Goal: Information Seeking & Learning: Learn about a topic

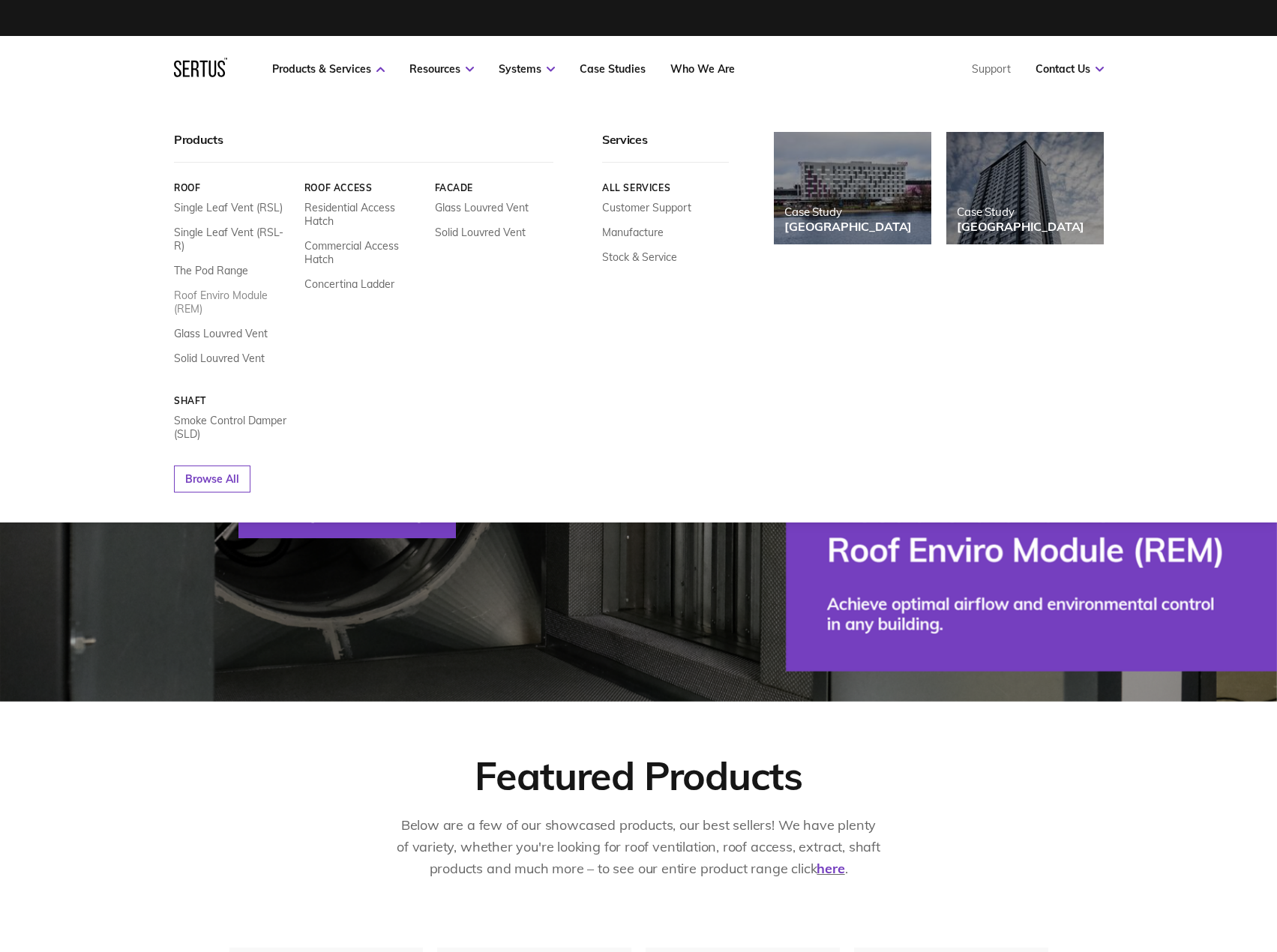
click at [203, 294] on link "Roof Enviro Module (REM)" at bounding box center [234, 302] width 119 height 27
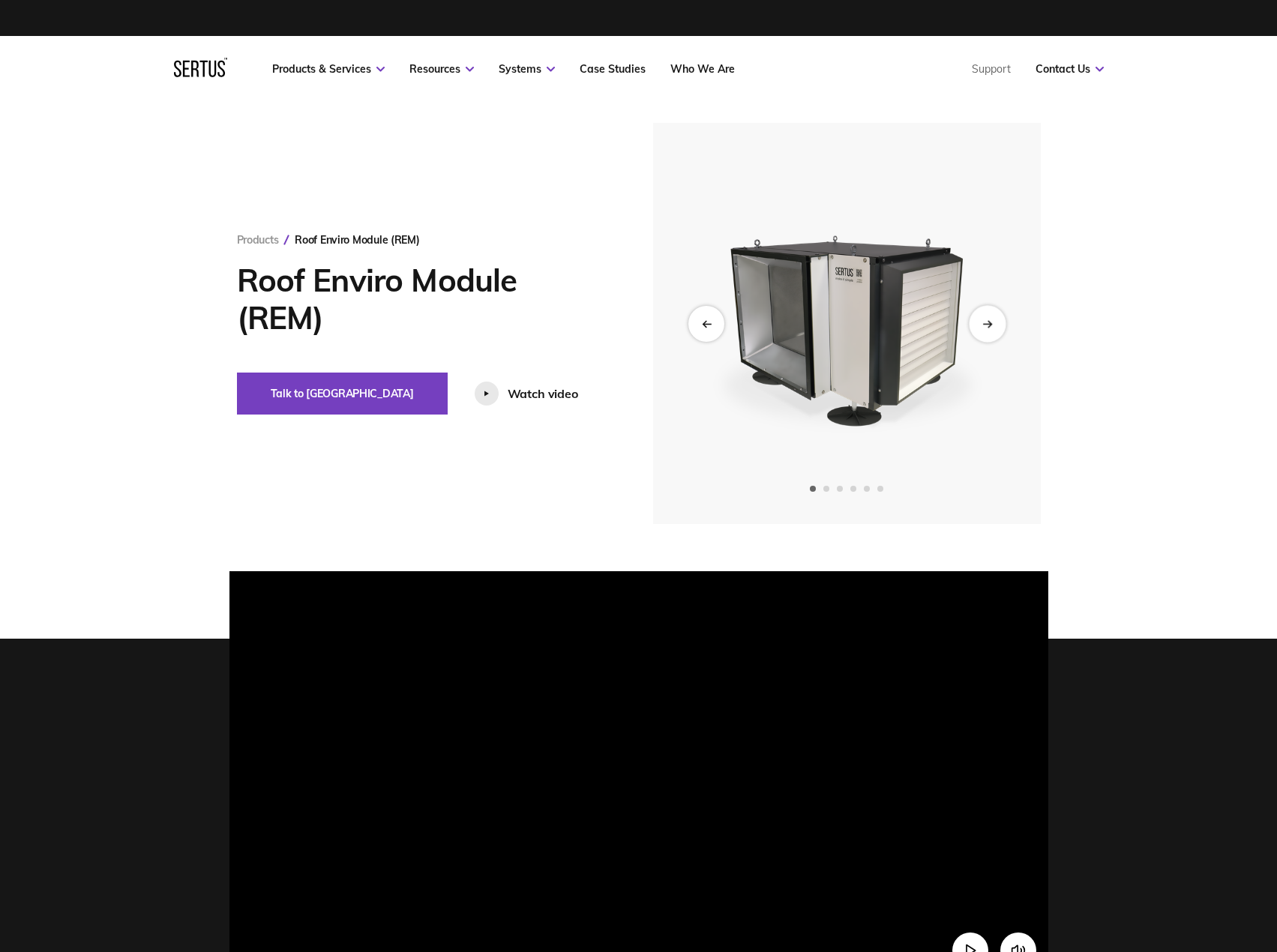
click at [982, 326] on icon "Next slide" at bounding box center [986, 323] width 10 height 8
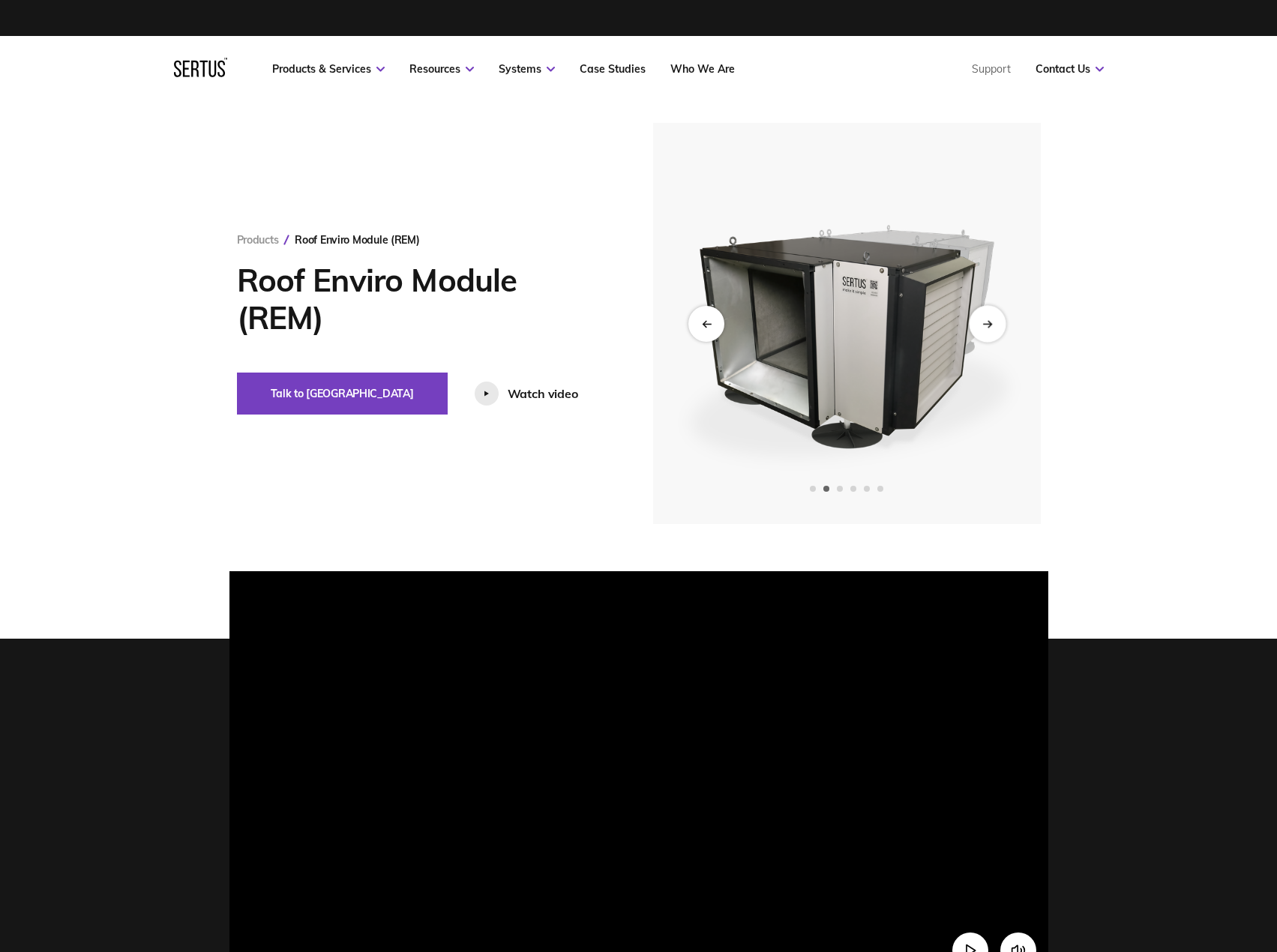
click at [982, 326] on icon "Next slide" at bounding box center [986, 323] width 10 height 8
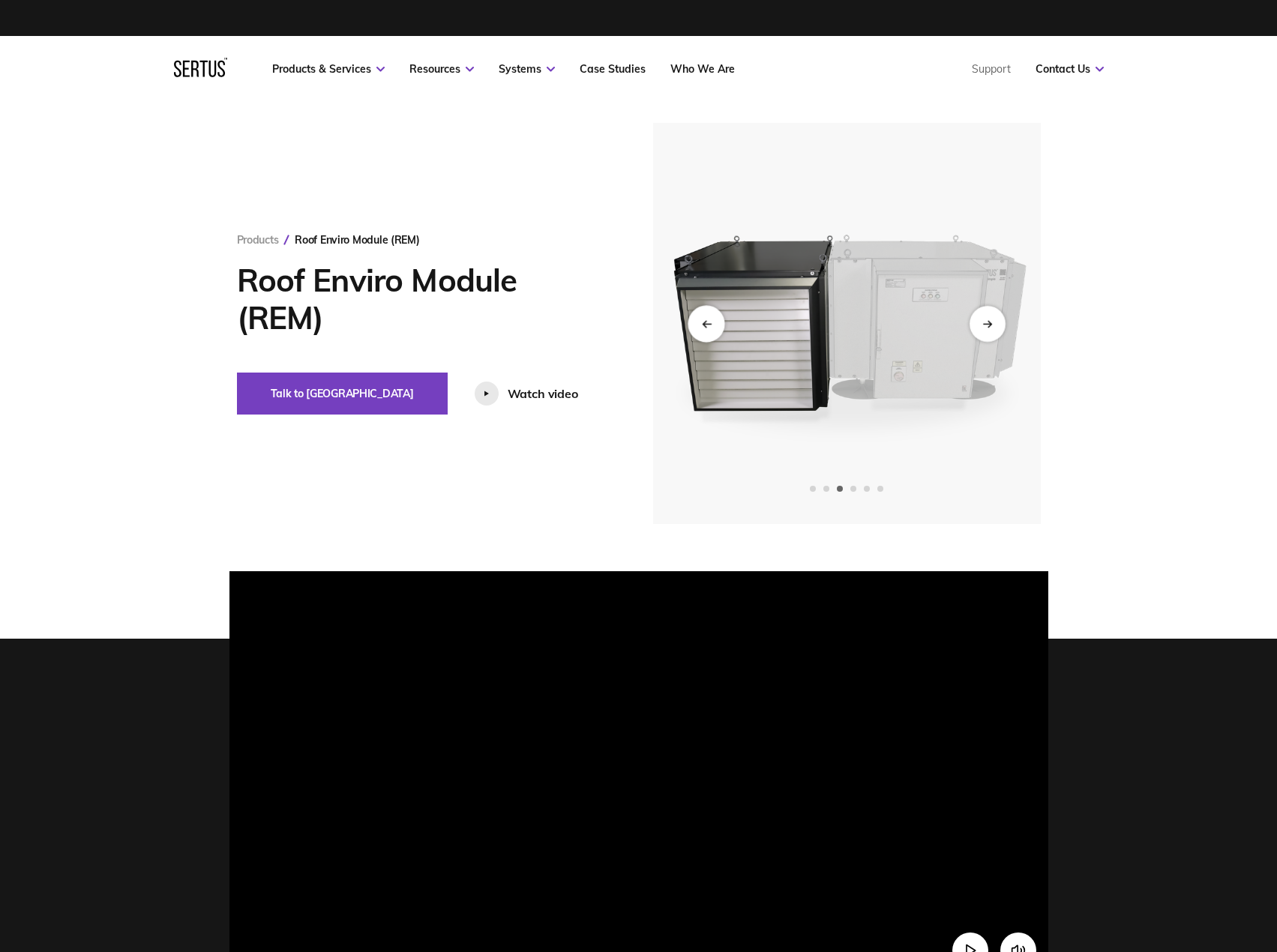
click at [701, 322] on icon "Previous slide" at bounding box center [705, 323] width 10 height 8
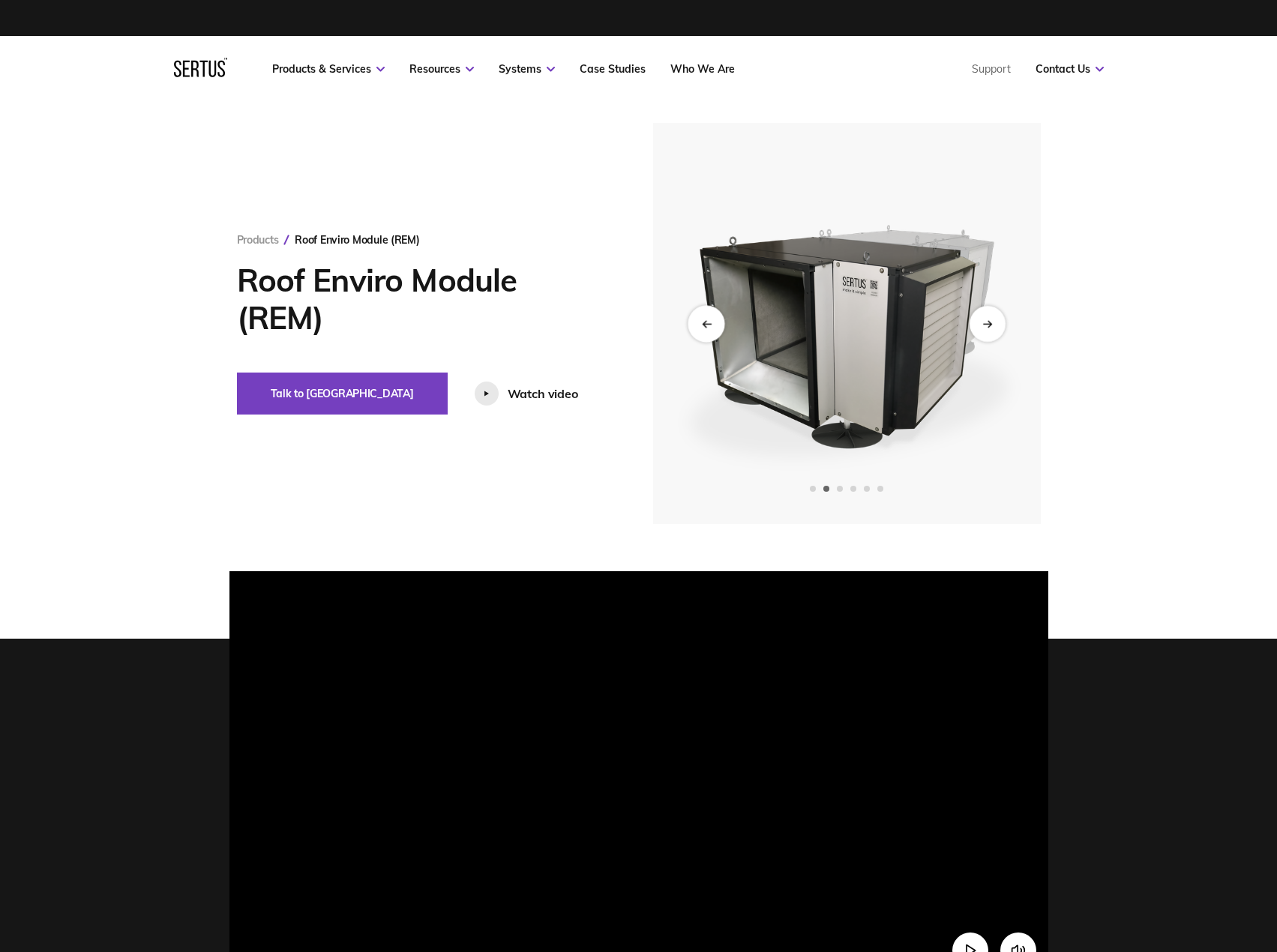
click at [721, 316] on div "Previous slide" at bounding box center [705, 323] width 37 height 37
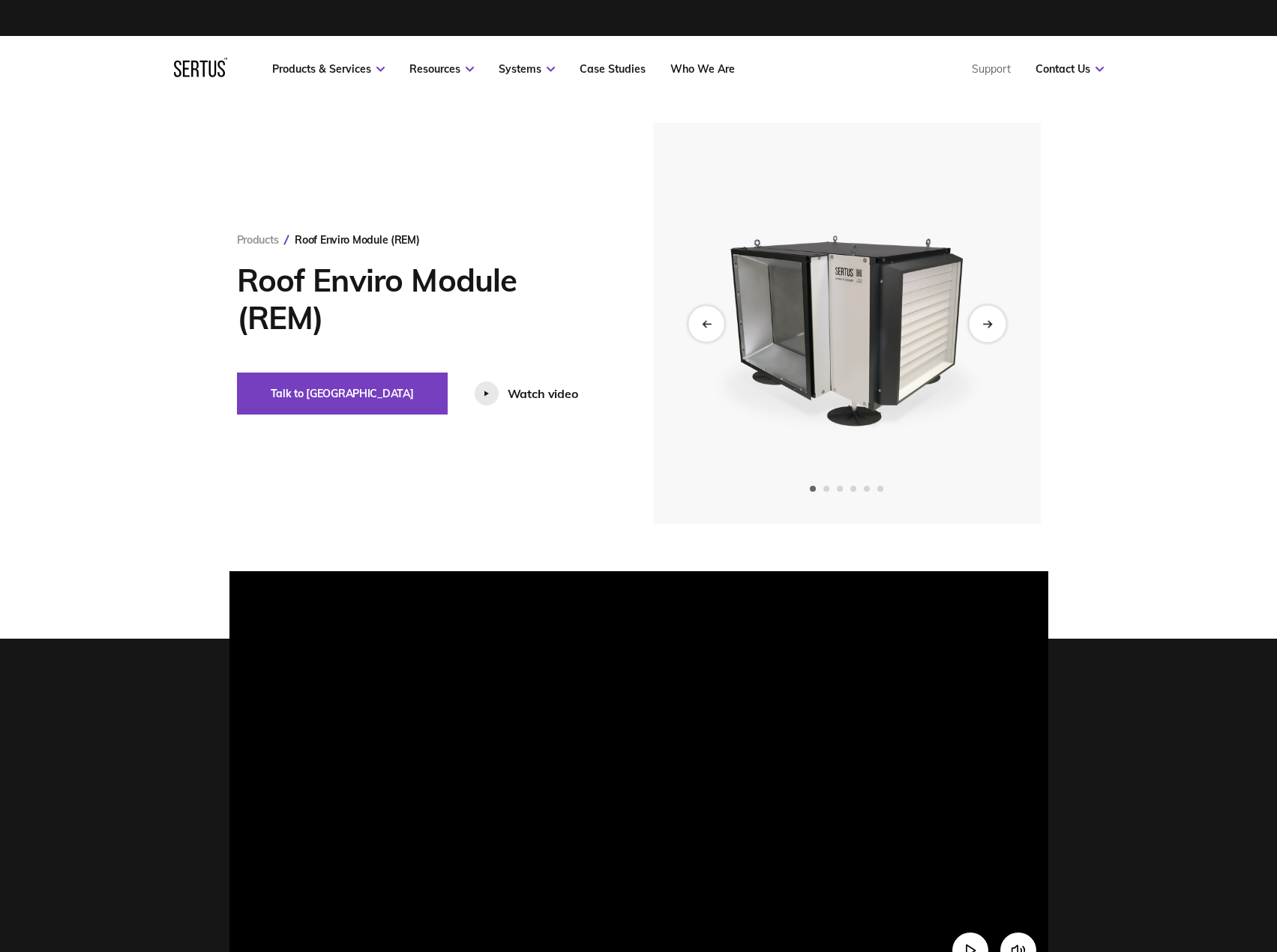
click at [994, 327] on div "Next slide" at bounding box center [986, 323] width 37 height 37
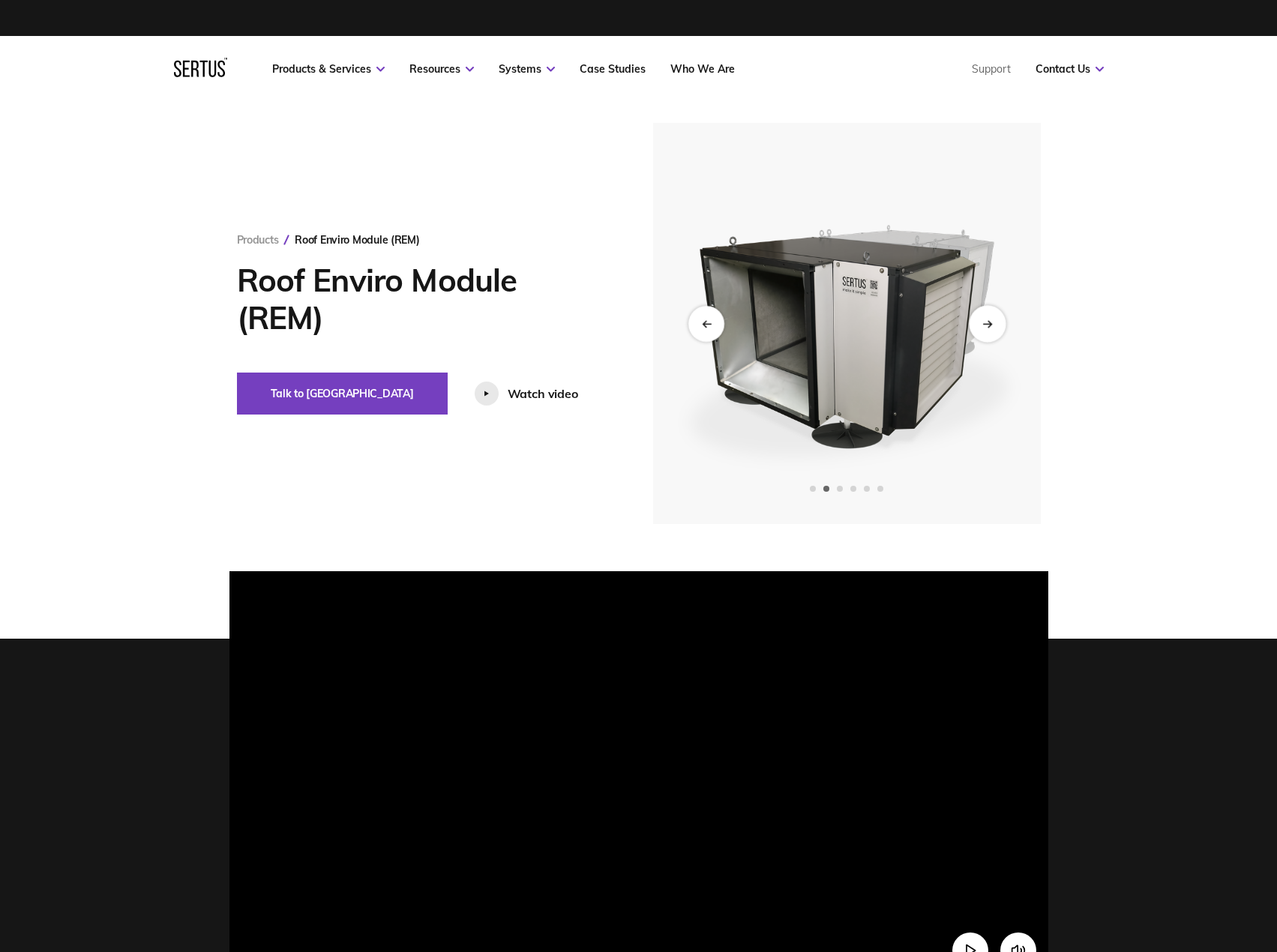
click at [994, 327] on div "Next slide" at bounding box center [986, 323] width 37 height 37
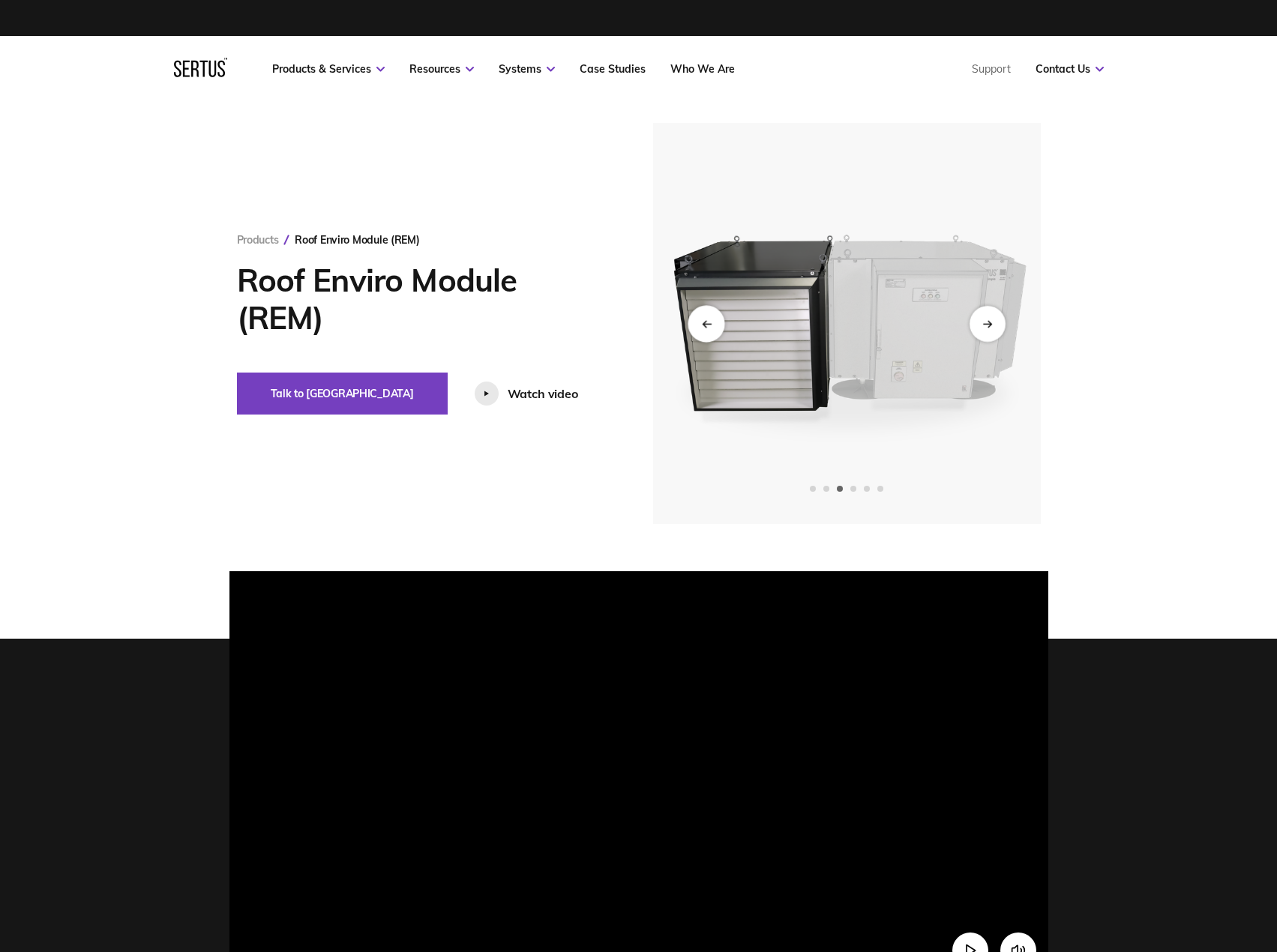
click at [703, 322] on icon "Previous slide" at bounding box center [705, 323] width 10 height 8
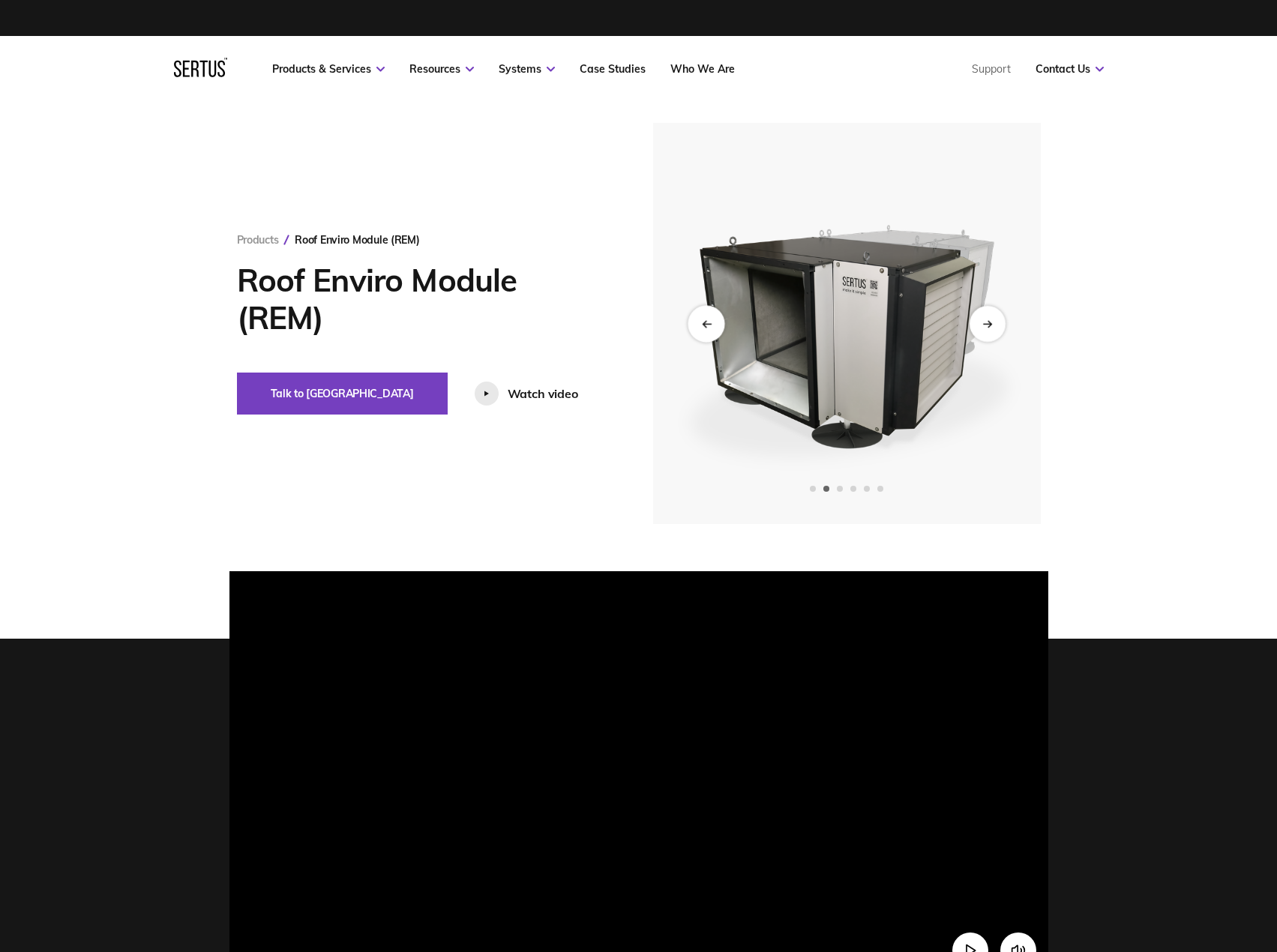
click at [705, 322] on icon "Previous slide" at bounding box center [705, 323] width 10 height 8
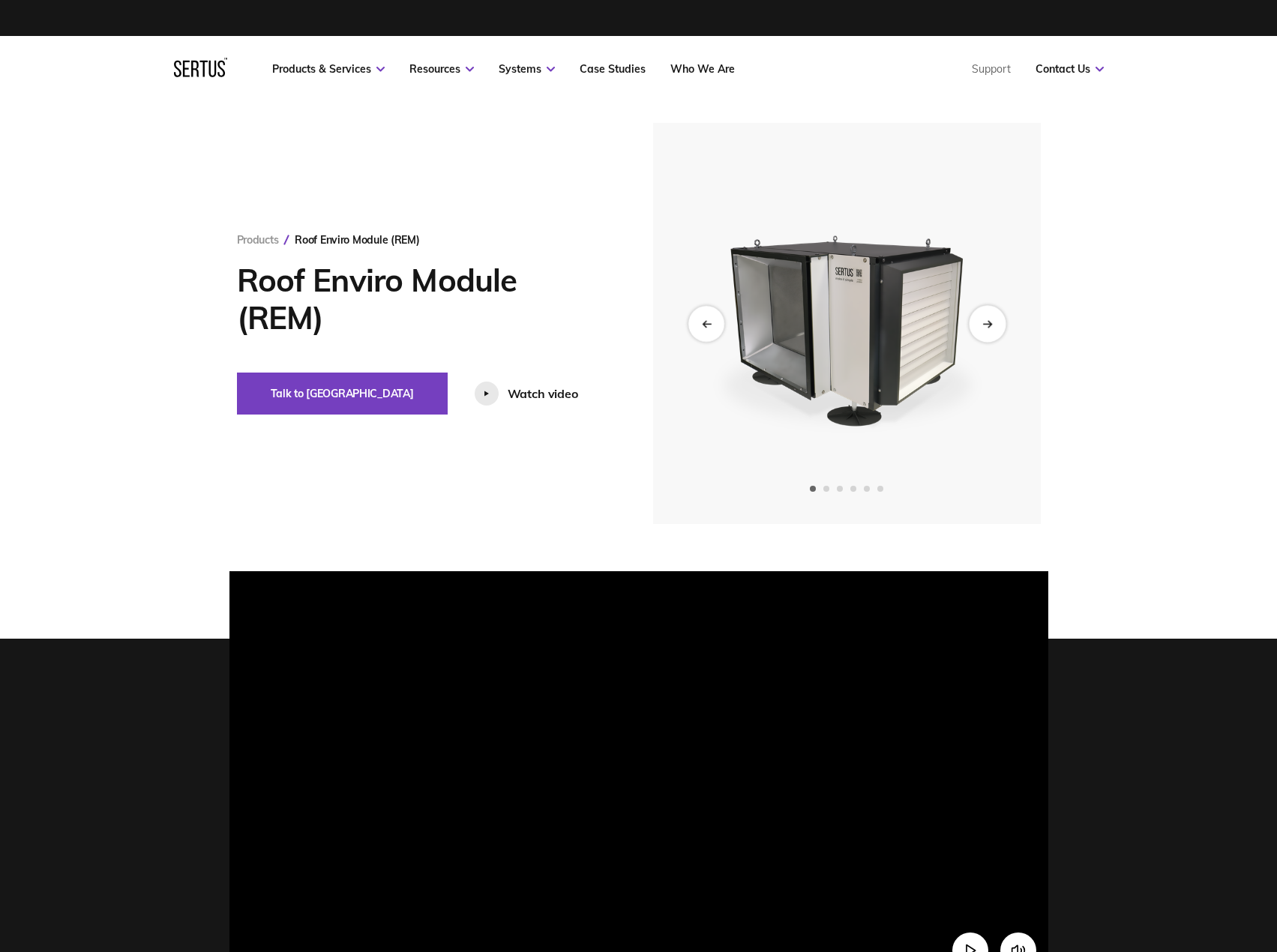
click at [985, 320] on icon "Next slide" at bounding box center [986, 323] width 10 height 8
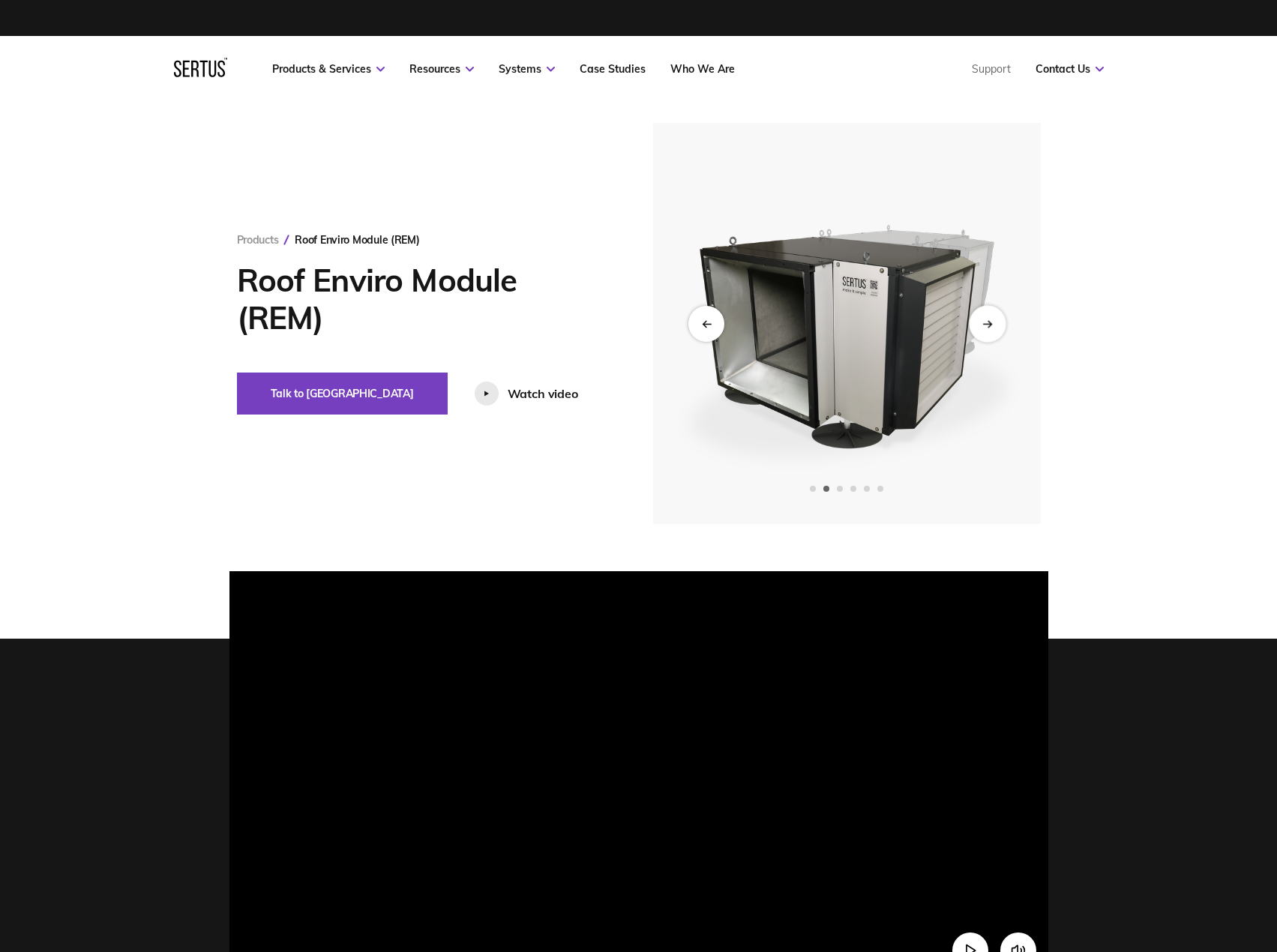
click at [990, 326] on icon "Next slide" at bounding box center [986, 323] width 10 height 8
